Goal: Information Seeking & Learning: Learn about a topic

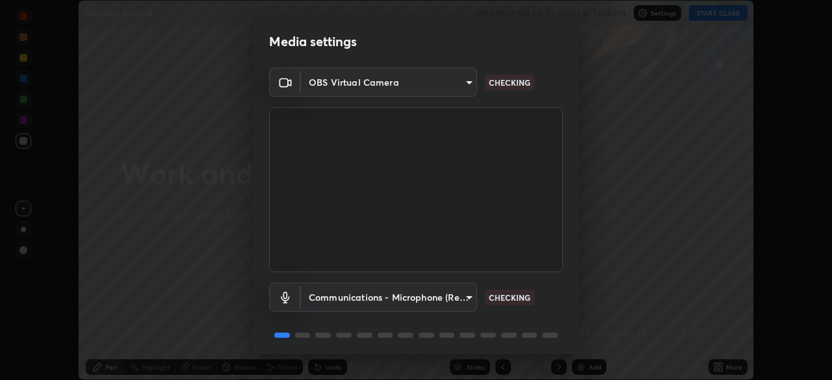
scroll to position [46, 0]
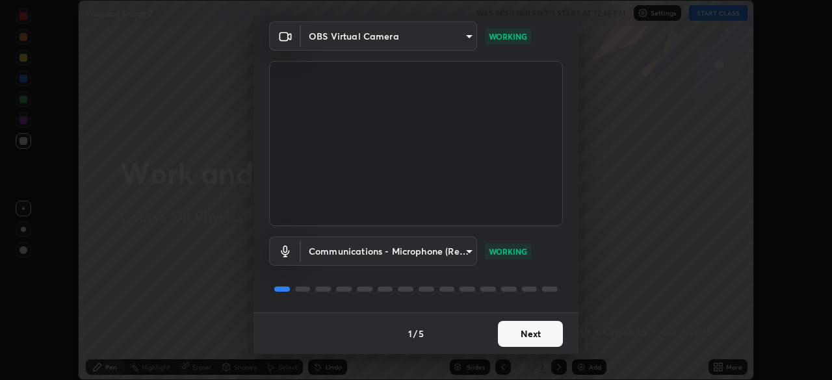
click at [545, 333] on button "Next" at bounding box center [530, 334] width 65 height 26
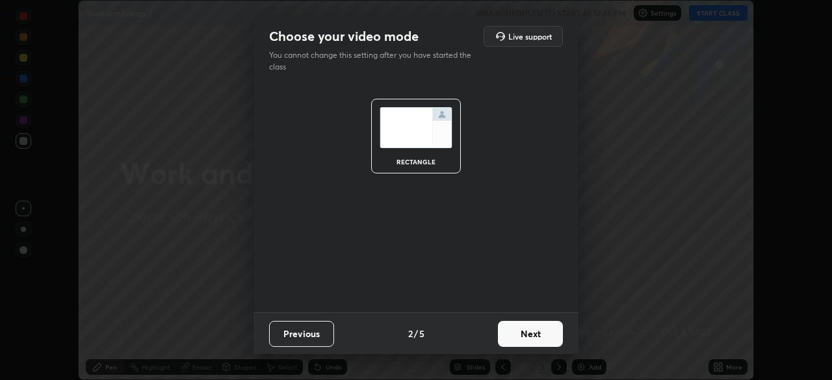
scroll to position [0, 0]
click at [552, 338] on button "Next" at bounding box center [530, 334] width 65 height 26
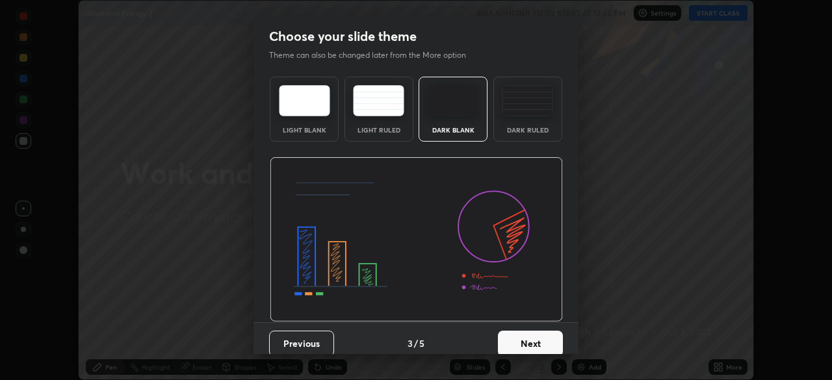
click at [552, 341] on button "Next" at bounding box center [530, 344] width 65 height 26
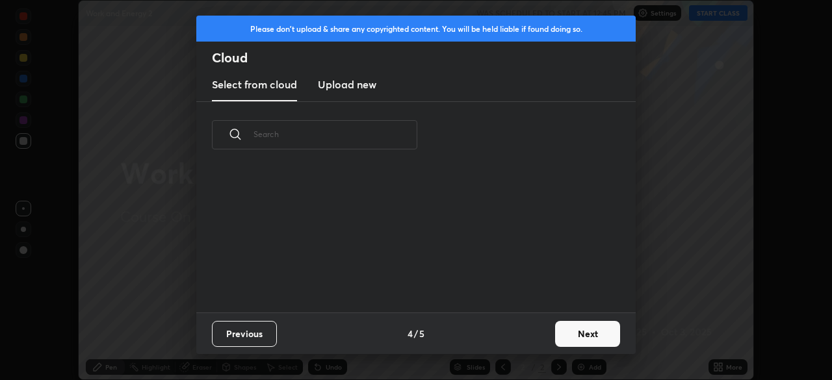
click at [588, 329] on button "Next" at bounding box center [587, 334] width 65 height 26
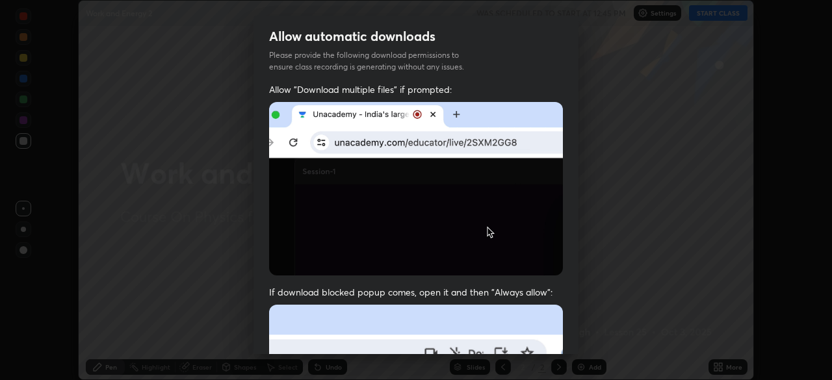
click at [733, 101] on div "Allow automatic downloads Please provide the following download permissions to …" at bounding box center [416, 190] width 832 height 380
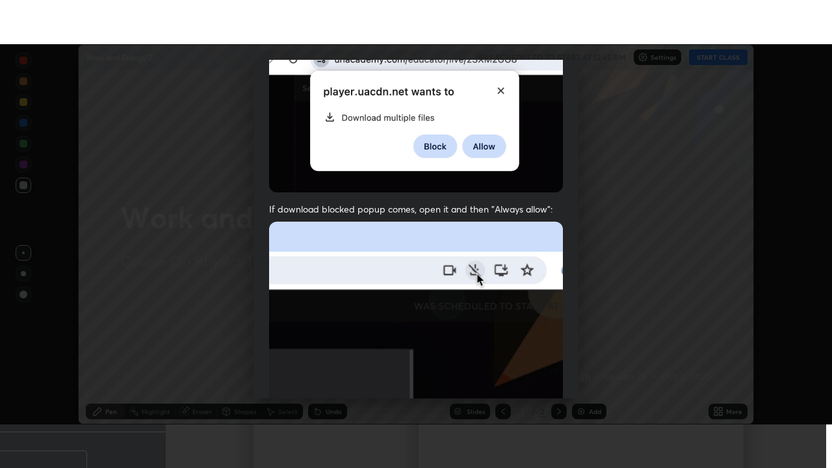
scroll to position [311, 0]
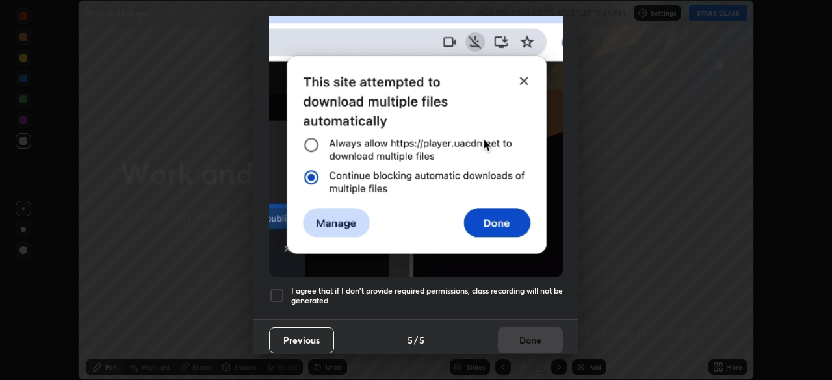
click at [272, 290] on div at bounding box center [277, 296] width 16 height 16
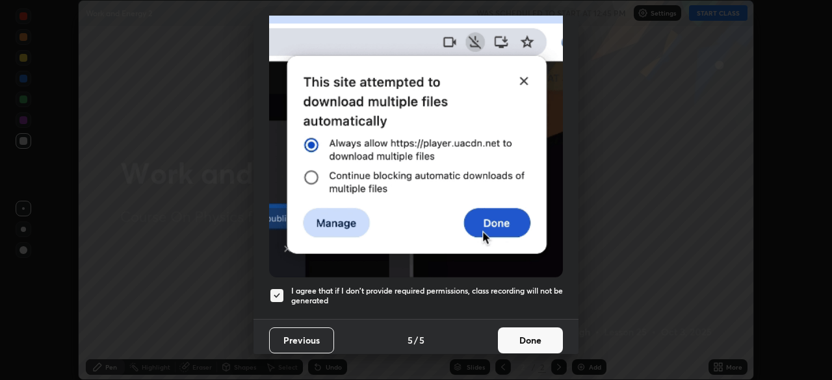
click at [538, 329] on button "Done" at bounding box center [530, 341] width 65 height 26
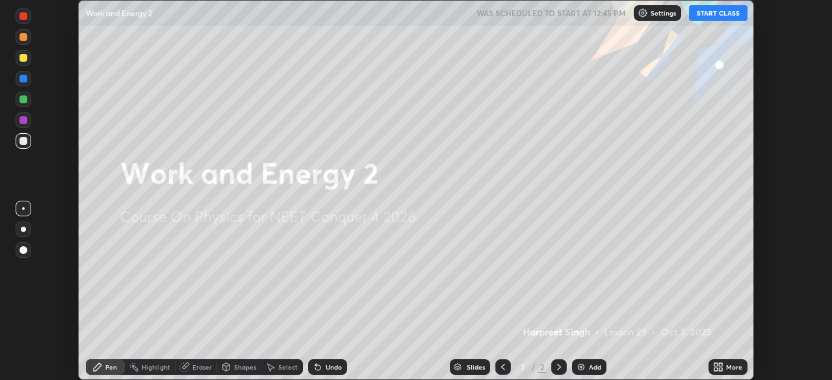
click at [714, 18] on button "START CLASS" at bounding box center [718, 13] width 58 height 16
click at [734, 368] on div "More" at bounding box center [734, 367] width 16 height 6
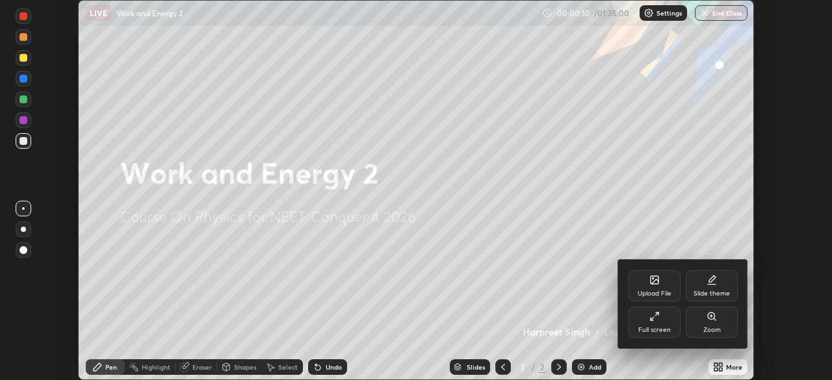
click at [652, 318] on icon at bounding box center [652, 318] width 3 height 3
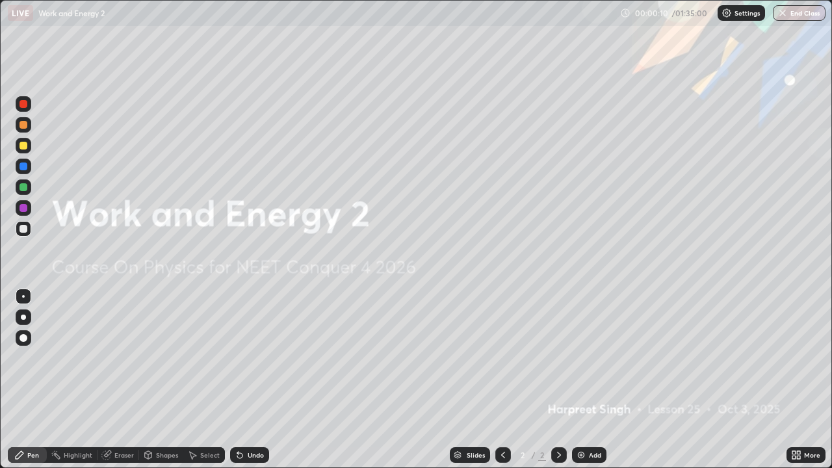
scroll to position [468, 832]
click at [593, 380] on div "Add" at bounding box center [595, 455] width 12 height 6
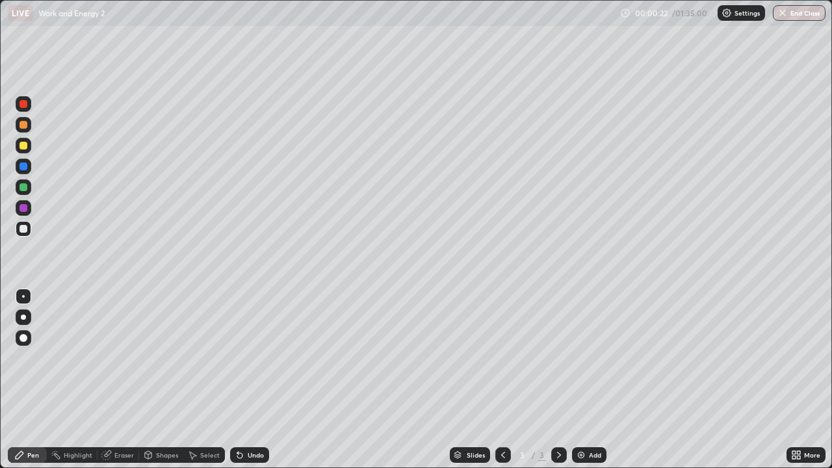
click at [23, 146] on div at bounding box center [23, 146] width 8 height 8
click at [27, 231] on div at bounding box center [24, 229] width 16 height 16
click at [23, 184] on div at bounding box center [23, 187] width 8 height 8
click at [27, 230] on div at bounding box center [23, 229] width 8 height 8
click at [594, 380] on div "Add" at bounding box center [595, 455] width 12 height 6
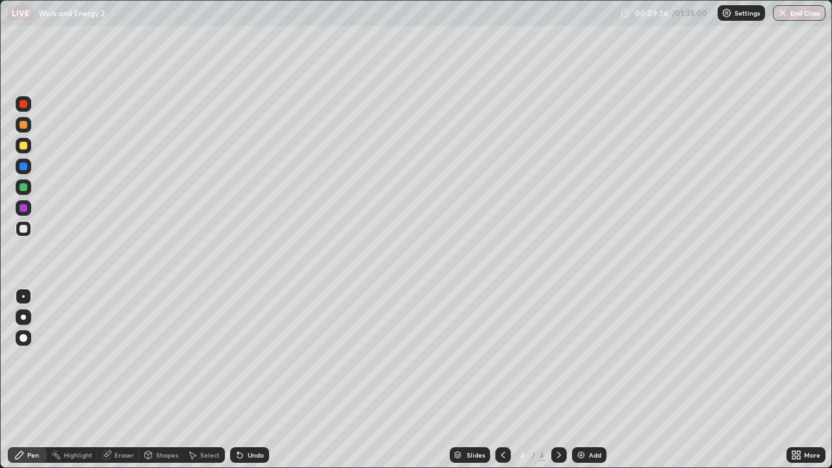
click at [26, 148] on div at bounding box center [23, 146] width 8 height 8
click at [118, 380] on div "Eraser" at bounding box center [123, 455] width 19 height 6
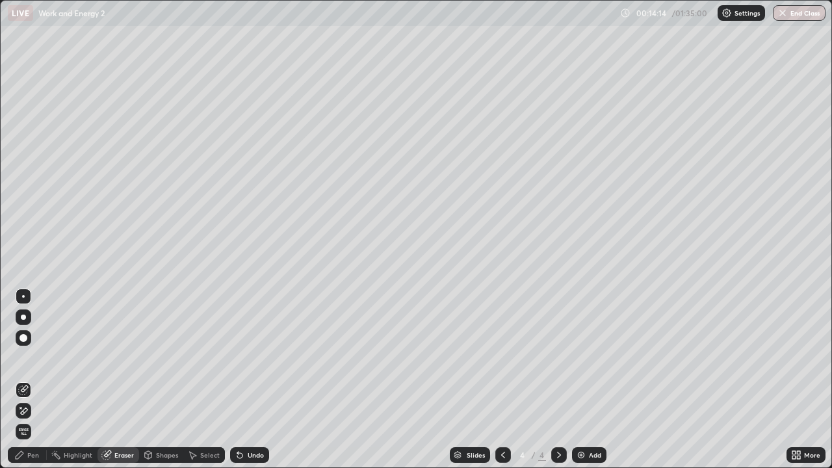
click at [32, 380] on div "Pen" at bounding box center [33, 455] width 12 height 6
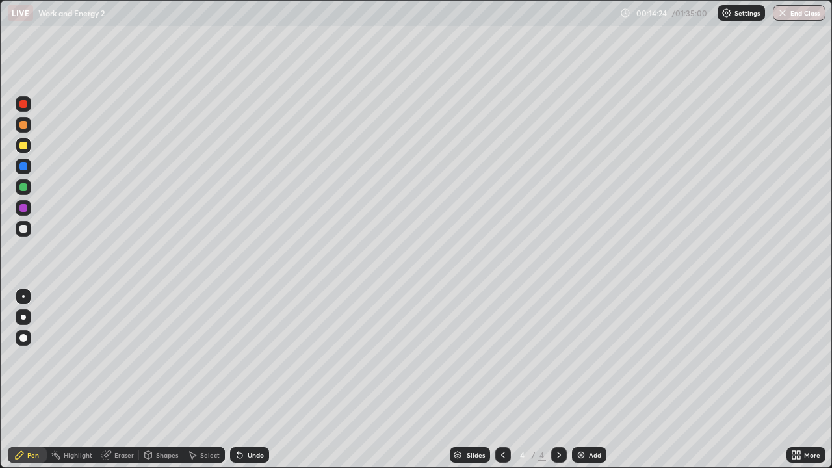
click at [27, 233] on div at bounding box center [24, 229] width 16 height 16
click at [592, 380] on div "Add" at bounding box center [595, 455] width 12 height 6
click at [27, 147] on div at bounding box center [23, 146] width 8 height 8
click at [122, 380] on div "Eraser" at bounding box center [123, 455] width 19 height 6
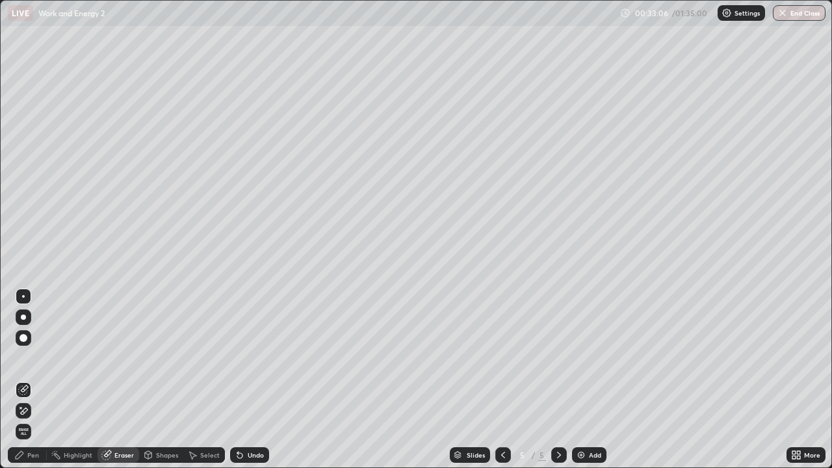
click at [35, 380] on div "Pen" at bounding box center [33, 455] width 12 height 6
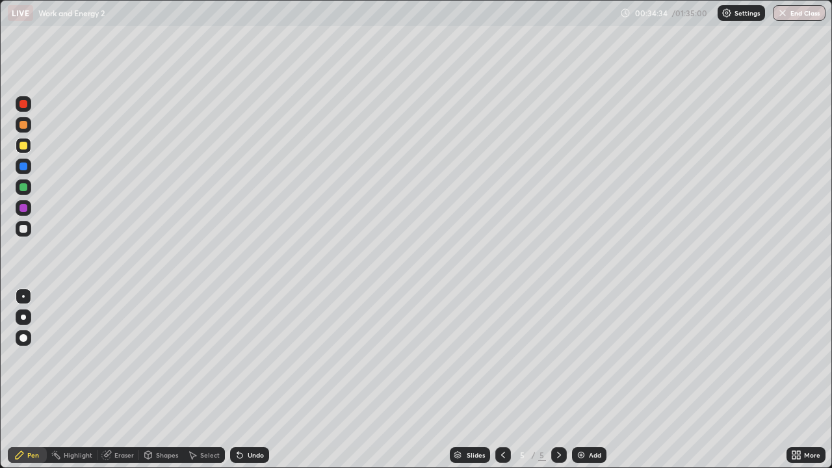
click at [589, 380] on div "Add" at bounding box center [595, 455] width 12 height 6
click at [20, 226] on div at bounding box center [23, 229] width 8 height 8
click at [121, 380] on div "Eraser" at bounding box center [118, 455] width 42 height 16
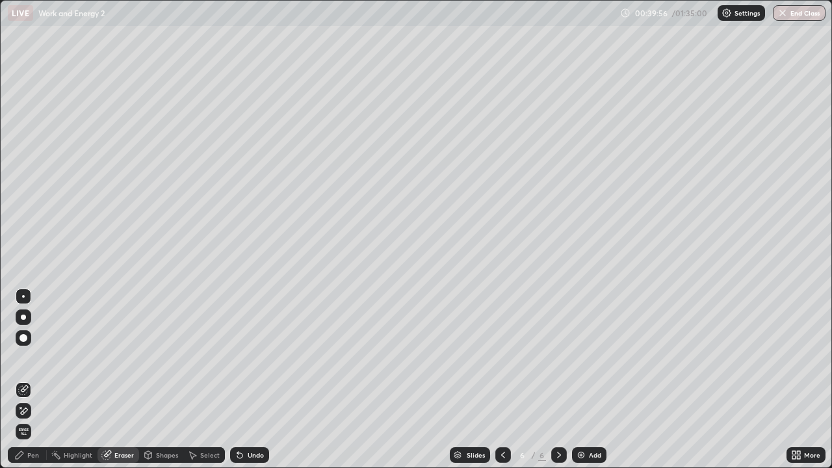
click at [34, 380] on div "Pen" at bounding box center [27, 455] width 39 height 16
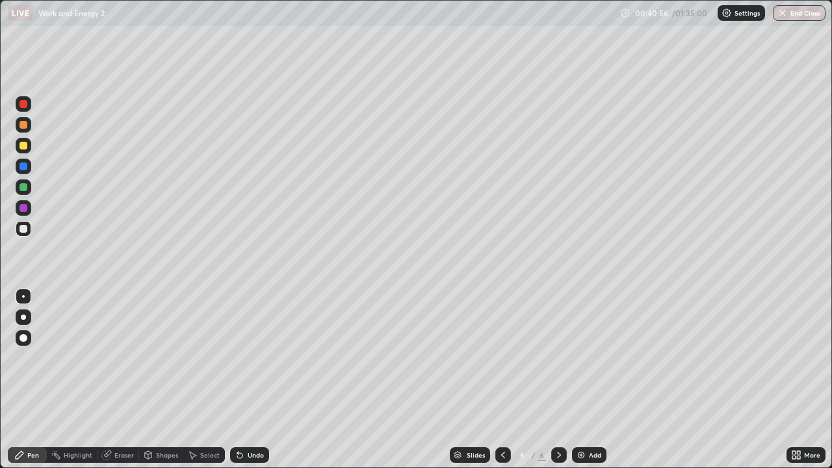
click at [591, 380] on div "Add" at bounding box center [595, 455] width 12 height 6
click at [23, 151] on div at bounding box center [24, 146] width 16 height 16
click at [26, 231] on div at bounding box center [23, 229] width 8 height 8
click at [25, 146] on div at bounding box center [23, 146] width 8 height 8
click at [126, 380] on div "Eraser" at bounding box center [123, 455] width 19 height 6
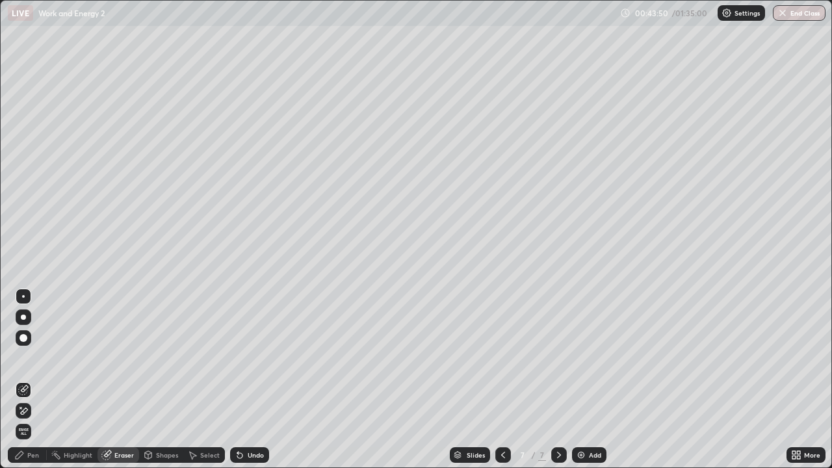
click at [29, 380] on div "Pen" at bounding box center [33, 455] width 12 height 6
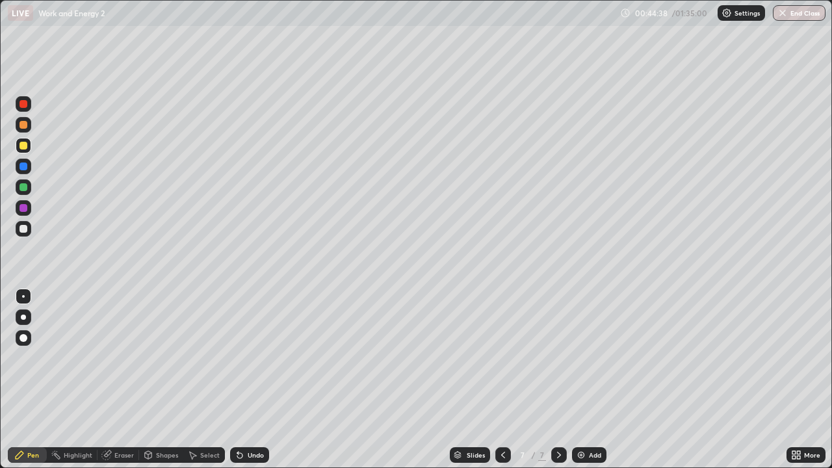
click at [27, 231] on div at bounding box center [23, 229] width 8 height 8
click at [116, 380] on div "Eraser" at bounding box center [118, 455] width 42 height 16
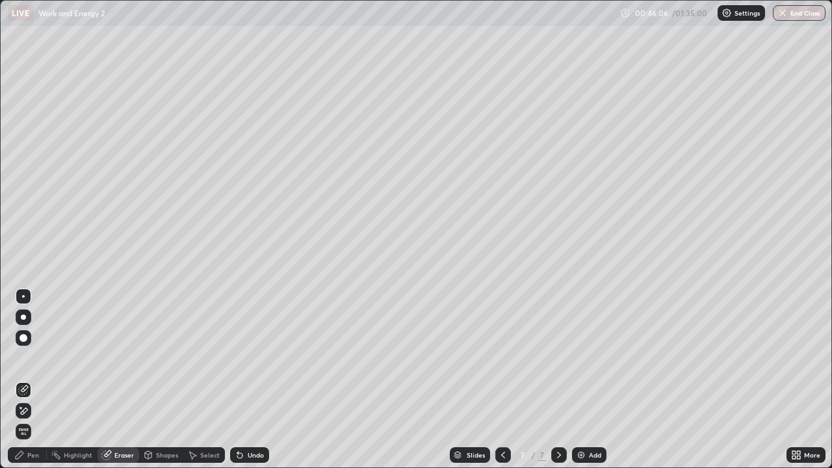
click at [33, 380] on div "Pen" at bounding box center [33, 455] width 12 height 6
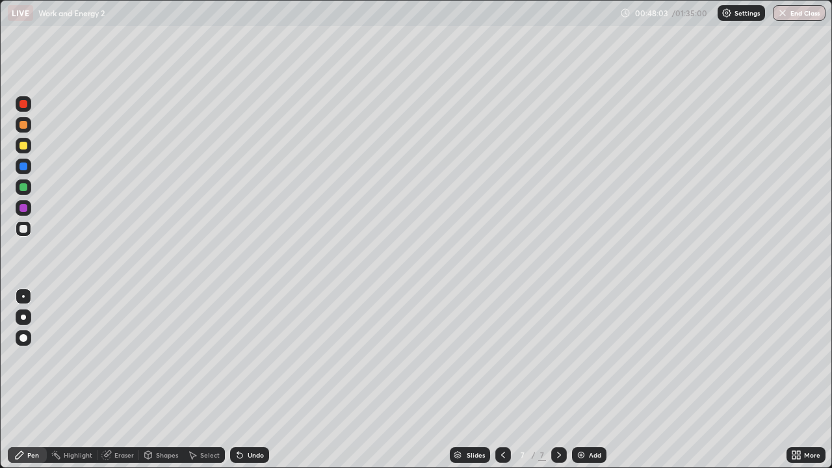
click at [591, 380] on div "Add" at bounding box center [595, 455] width 12 height 6
click at [30, 148] on div at bounding box center [24, 146] width 16 height 16
click at [25, 231] on div at bounding box center [23, 229] width 8 height 8
click at [592, 380] on div "Add" at bounding box center [595, 455] width 12 height 6
click at [123, 380] on div "Eraser" at bounding box center [118, 455] width 42 height 16
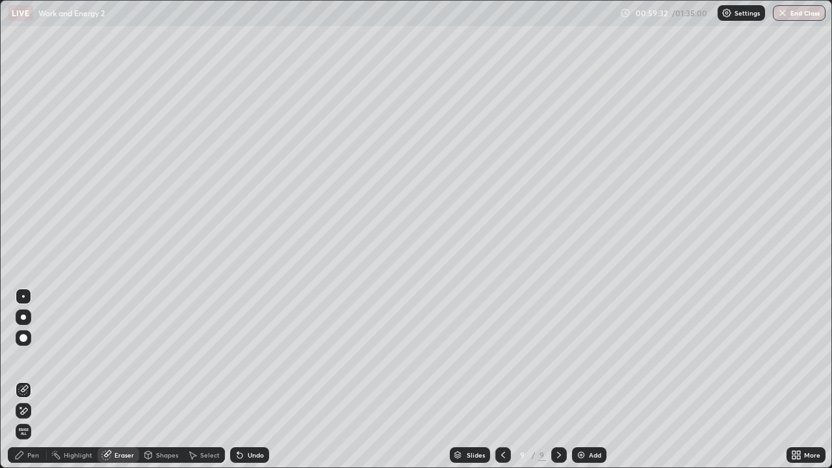
click at [29, 380] on div "Pen" at bounding box center [33, 455] width 12 height 6
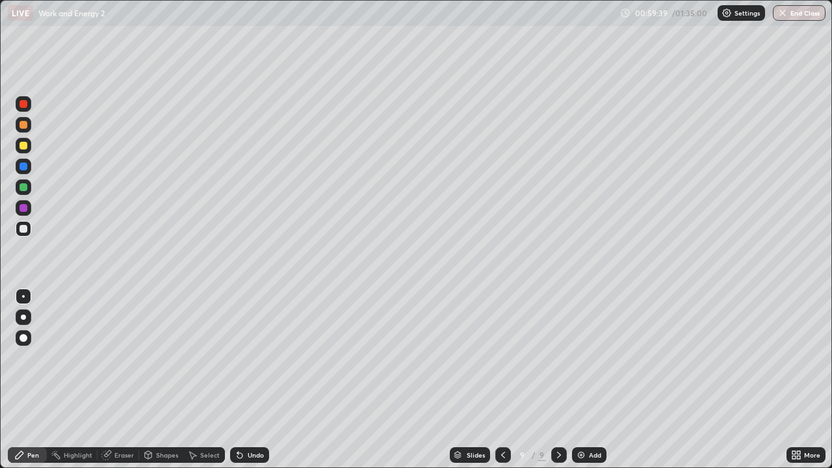
click at [114, 380] on div "Eraser" at bounding box center [118, 455] width 42 height 16
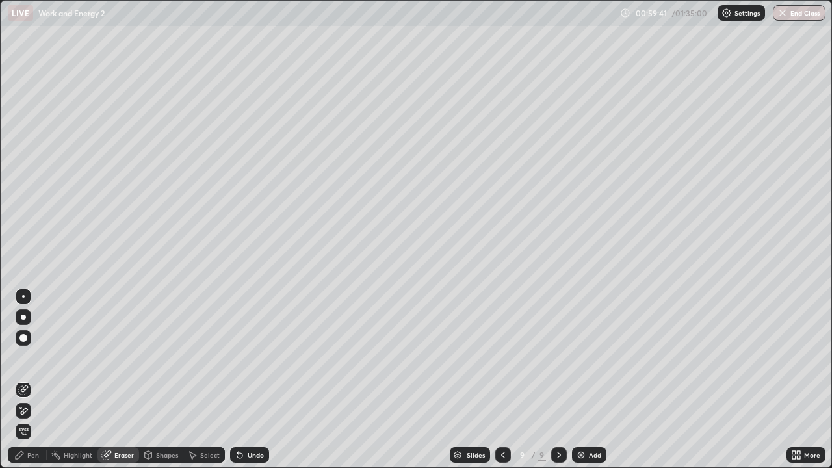
click at [32, 380] on div "Pen" at bounding box center [33, 455] width 12 height 6
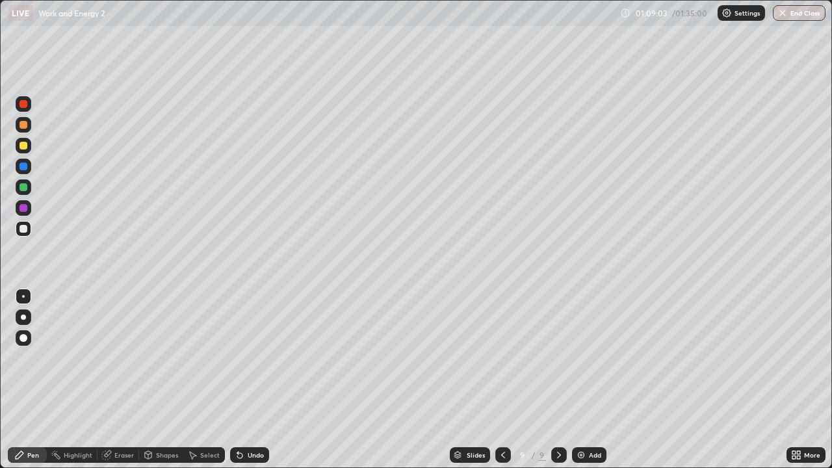
click at [587, 380] on div "Add" at bounding box center [589, 455] width 34 height 16
click at [24, 228] on div at bounding box center [23, 229] width 8 height 8
click at [121, 380] on div "Eraser" at bounding box center [123, 455] width 19 height 6
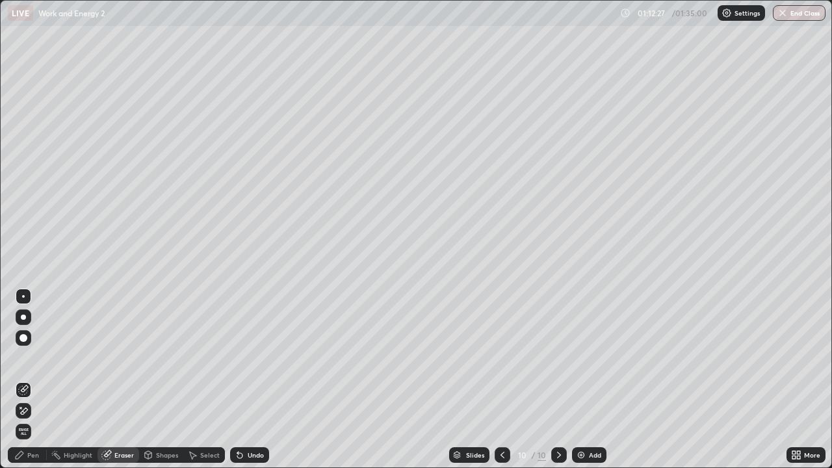
click at [122, 380] on div "Eraser" at bounding box center [123, 455] width 19 height 6
click at [40, 380] on div "Pen" at bounding box center [27, 455] width 39 height 16
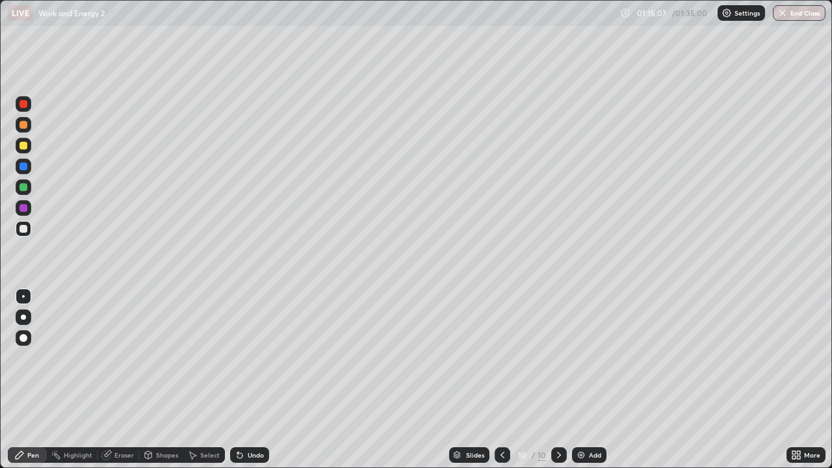
click at [594, 380] on div "Add" at bounding box center [595, 455] width 12 height 6
click at [26, 148] on div at bounding box center [23, 146] width 8 height 8
click at [25, 232] on div at bounding box center [23, 229] width 8 height 8
click at [122, 380] on div "Eraser" at bounding box center [123, 455] width 19 height 6
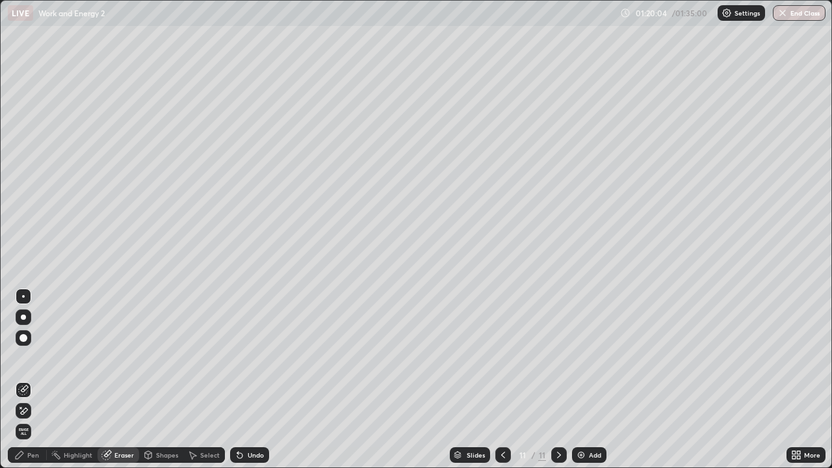
click at [36, 380] on div "Pen" at bounding box center [33, 455] width 12 height 6
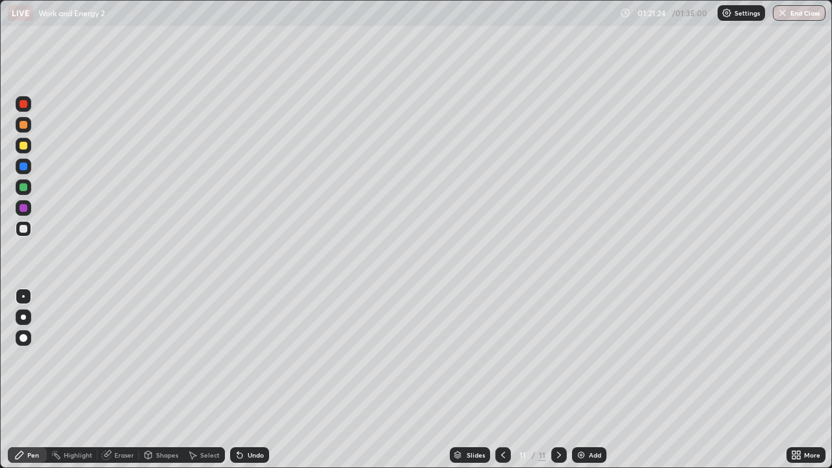
click at [114, 380] on div "Eraser" at bounding box center [123, 455] width 19 height 6
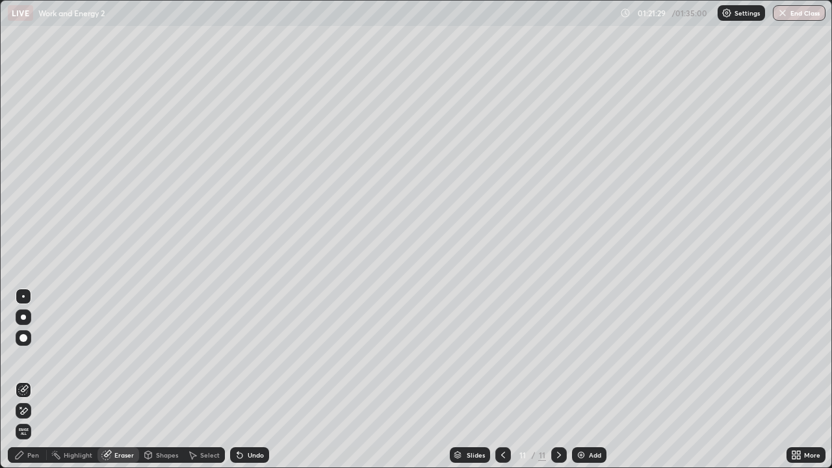
click at [33, 380] on div "Pen" at bounding box center [33, 455] width 12 height 6
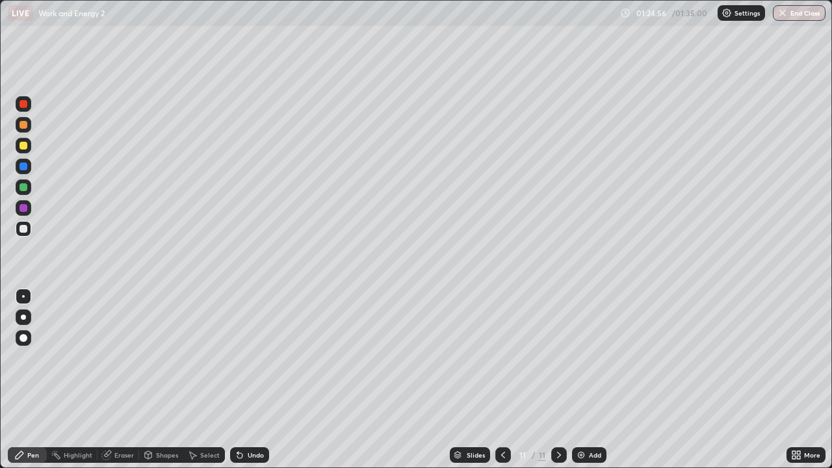
click at [591, 380] on div "Add" at bounding box center [595, 455] width 12 height 6
click at [25, 147] on div at bounding box center [23, 146] width 8 height 8
